Goal: Find specific page/section: Find specific page/section

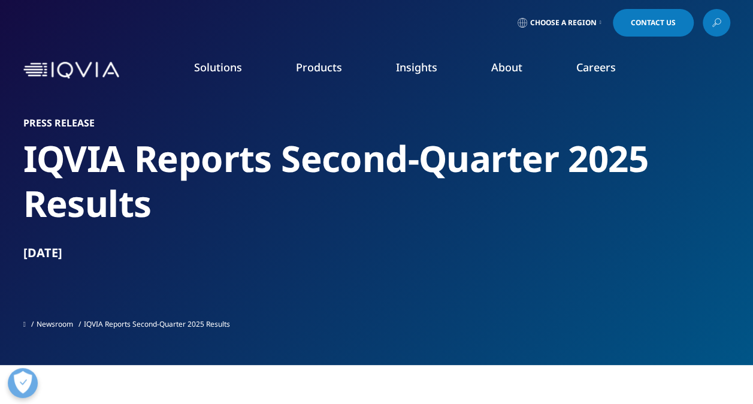
click at [600, 25] on icon at bounding box center [601, 22] width 2 height 5
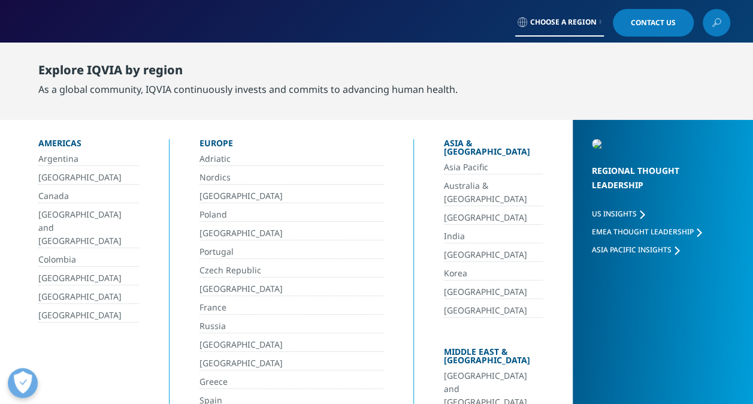
click at [718, 18] on icon at bounding box center [717, 23] width 10 height 16
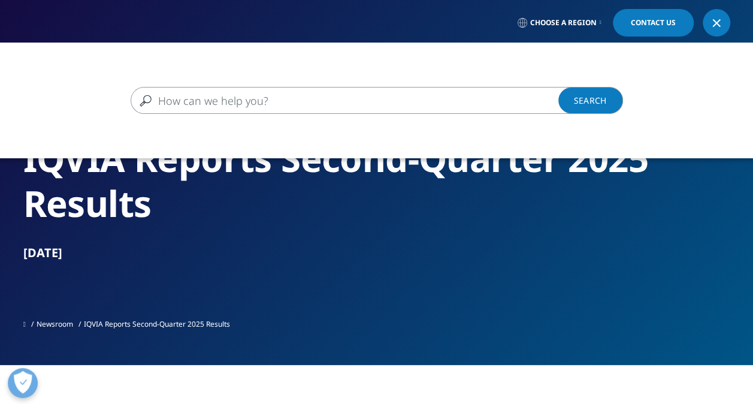
click at [283, 98] on input "Search" at bounding box center [360, 100] width 458 height 27
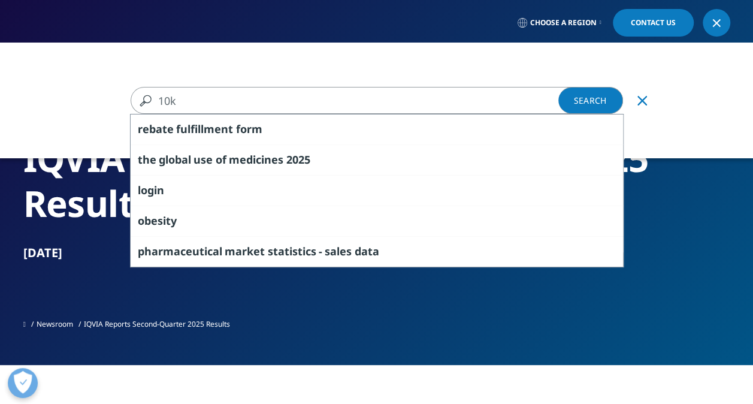
type input "10k"
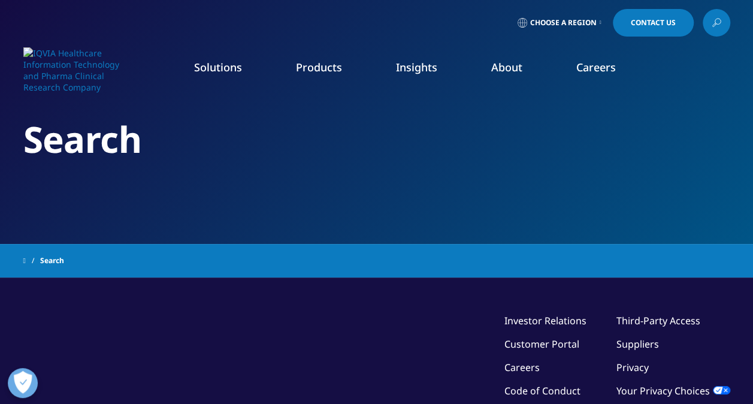
type input "10k"
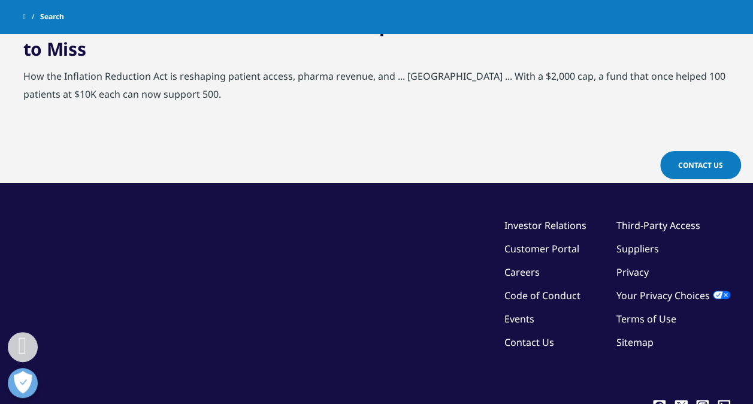
scroll to position [567, 0]
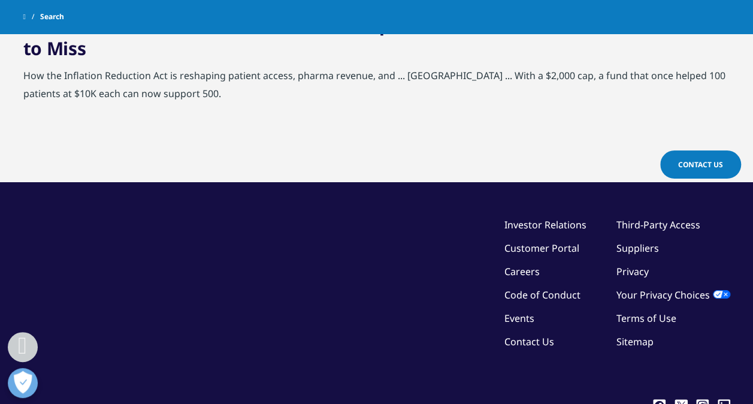
click at [544, 222] on link "Investor Relations" at bounding box center [546, 224] width 82 height 13
